Goal: Task Accomplishment & Management: Complete application form

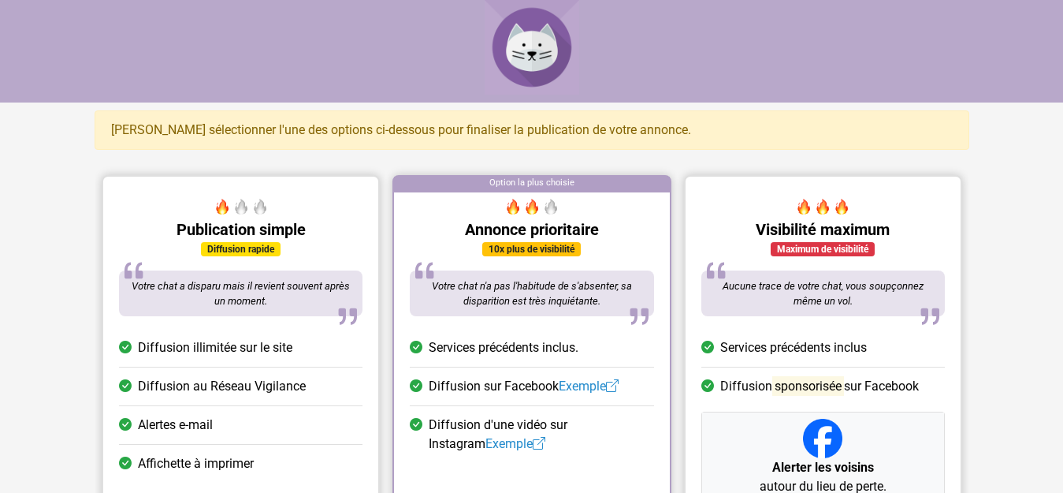
scroll to position [394, 0]
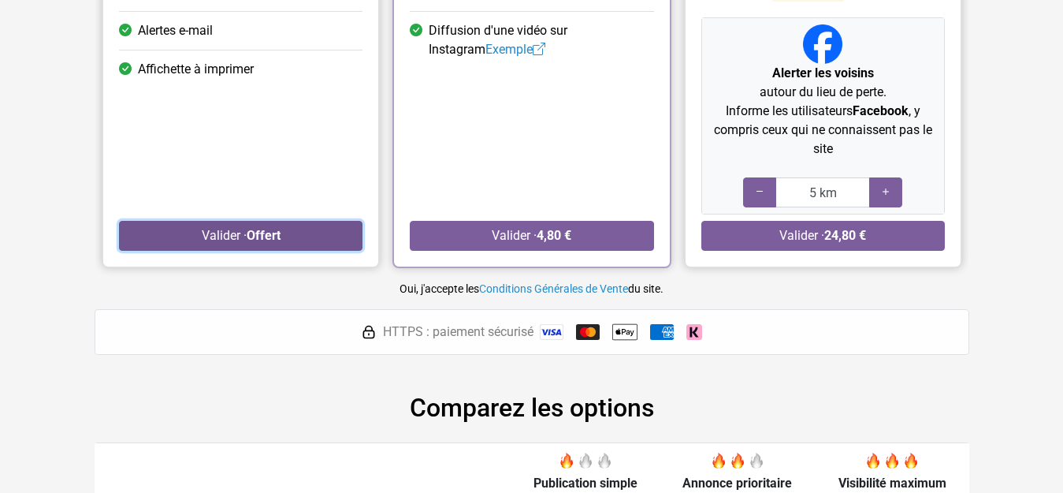
click at [221, 234] on button "Valider · Offert" at bounding box center [241, 236] width 244 height 30
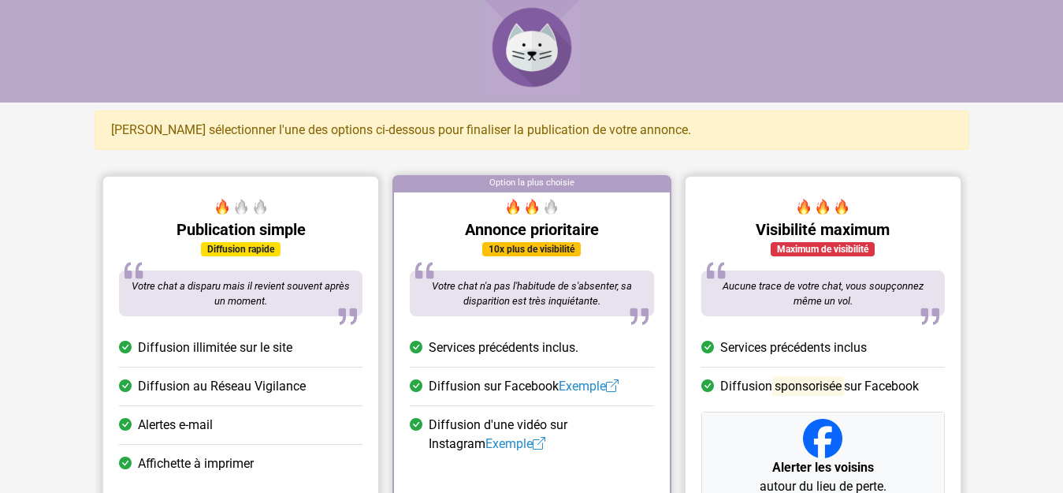
scroll to position [394, 0]
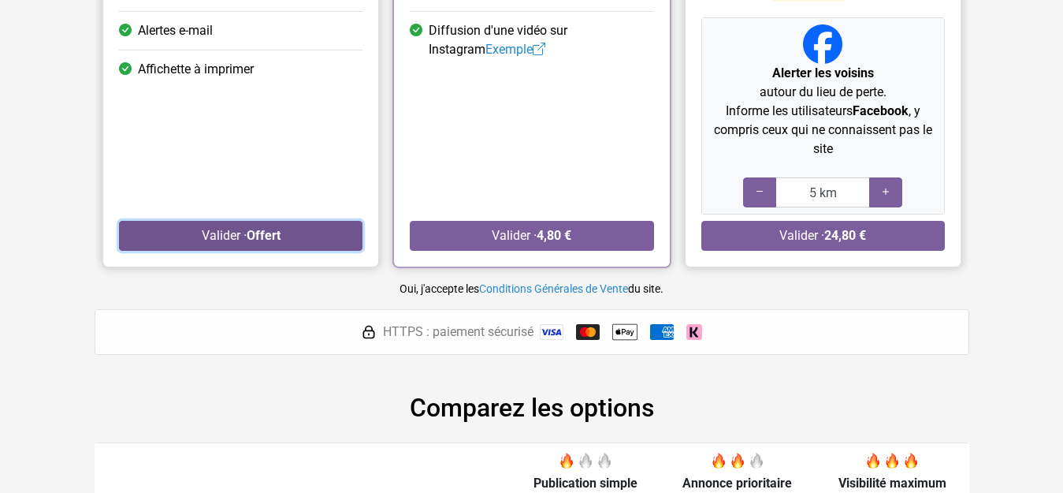
click at [213, 234] on button "Valider · Offert" at bounding box center [241, 236] width 244 height 30
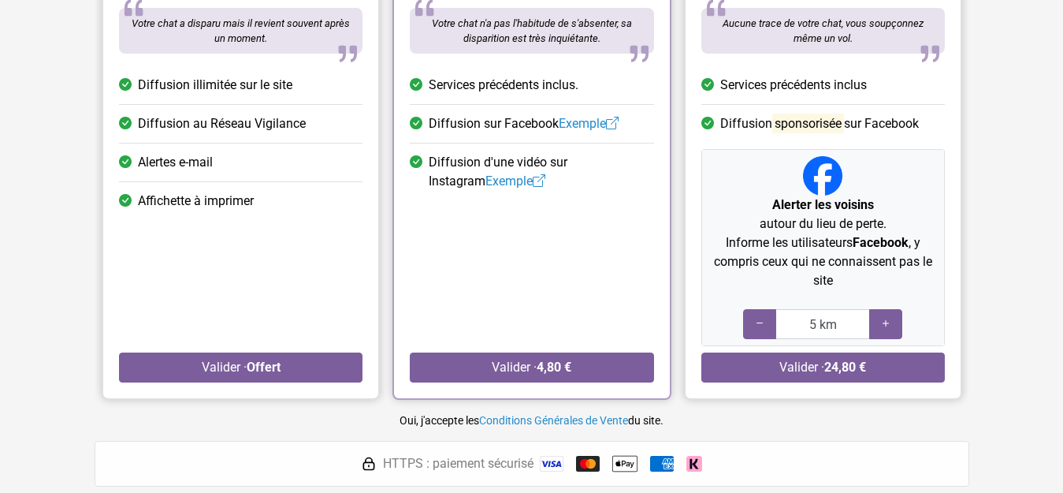
scroll to position [315, 0]
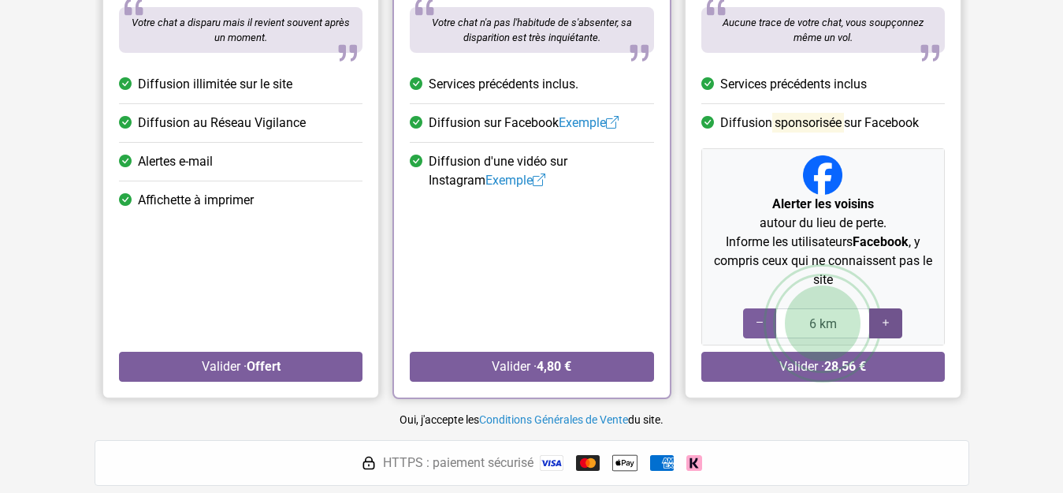
click at [885, 325] on icon at bounding box center [886, 322] width 13 height 15
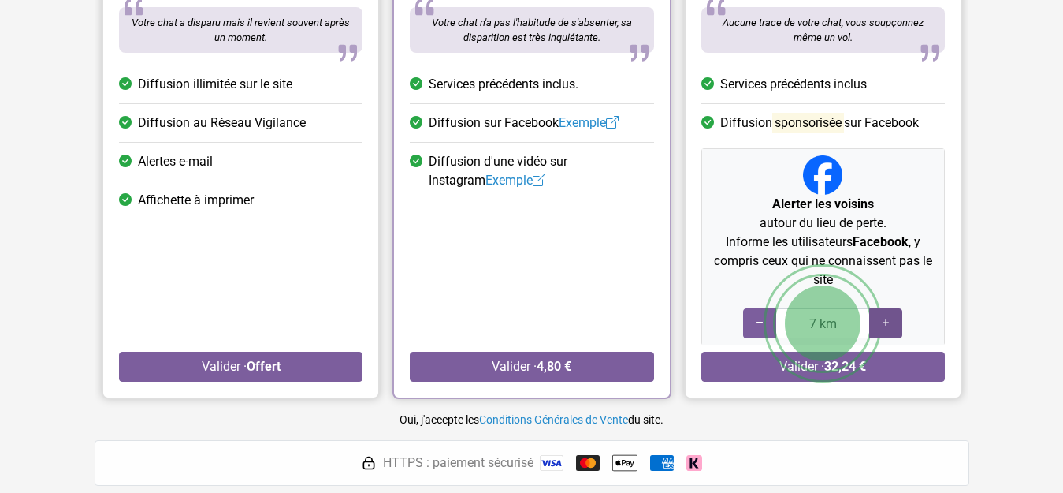
click at [885, 325] on icon at bounding box center [886, 322] width 13 height 15
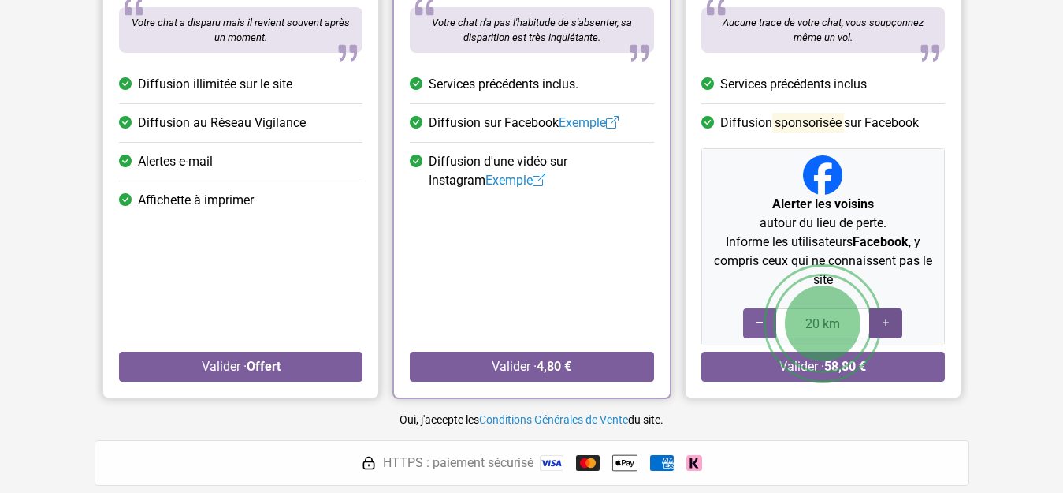
click at [885, 325] on icon at bounding box center [886, 322] width 13 height 15
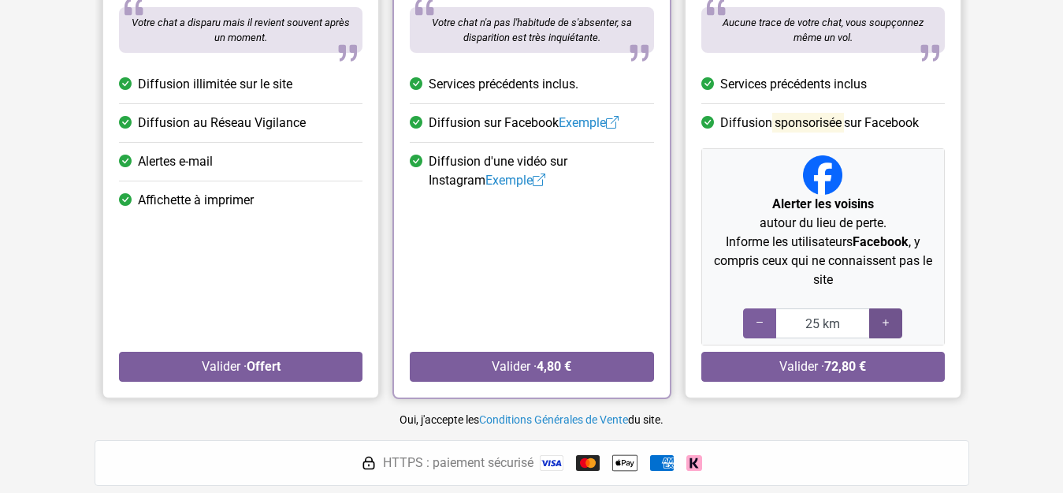
click at [885, 325] on icon at bounding box center [886, 322] width 13 height 15
type input "30 km"
click at [885, 325] on icon at bounding box center [886, 322] width 13 height 15
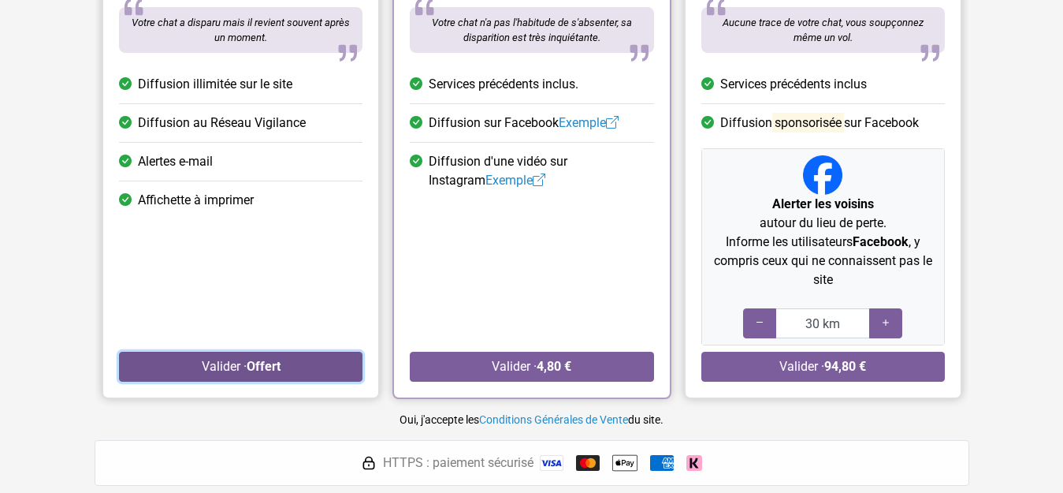
click at [206, 371] on button "Valider · Offert" at bounding box center [241, 366] width 244 height 30
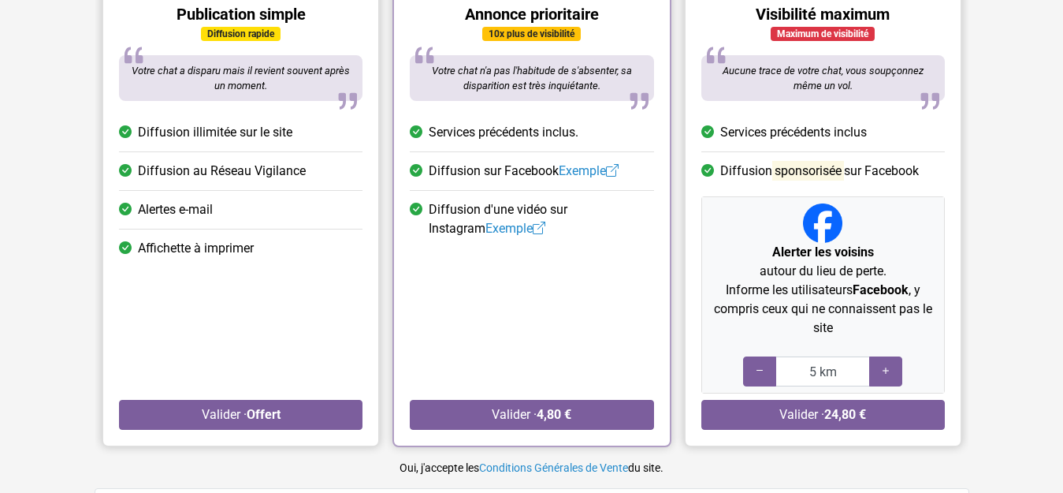
scroll to position [394, 0]
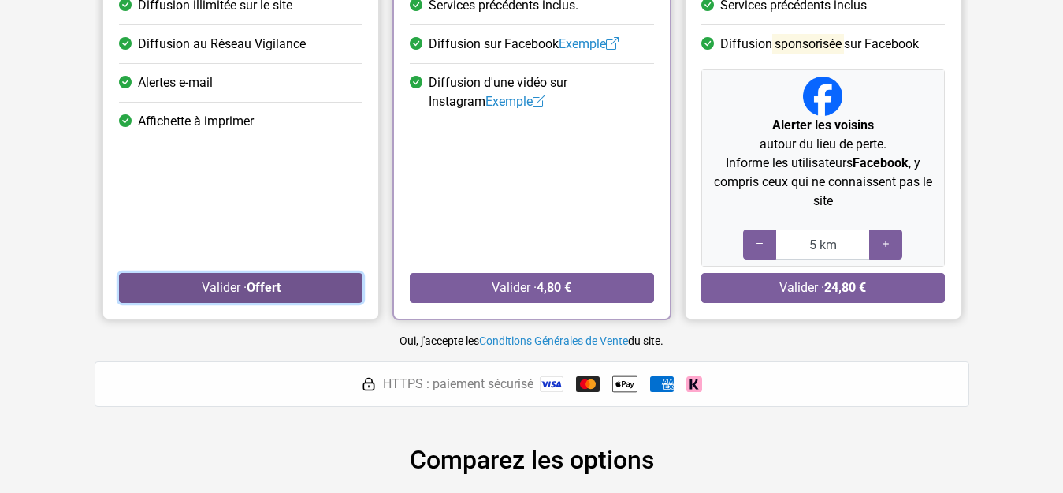
click at [245, 294] on button "Valider · Offert" at bounding box center [241, 288] width 244 height 30
